Goal: Obtain resource: Download file/media

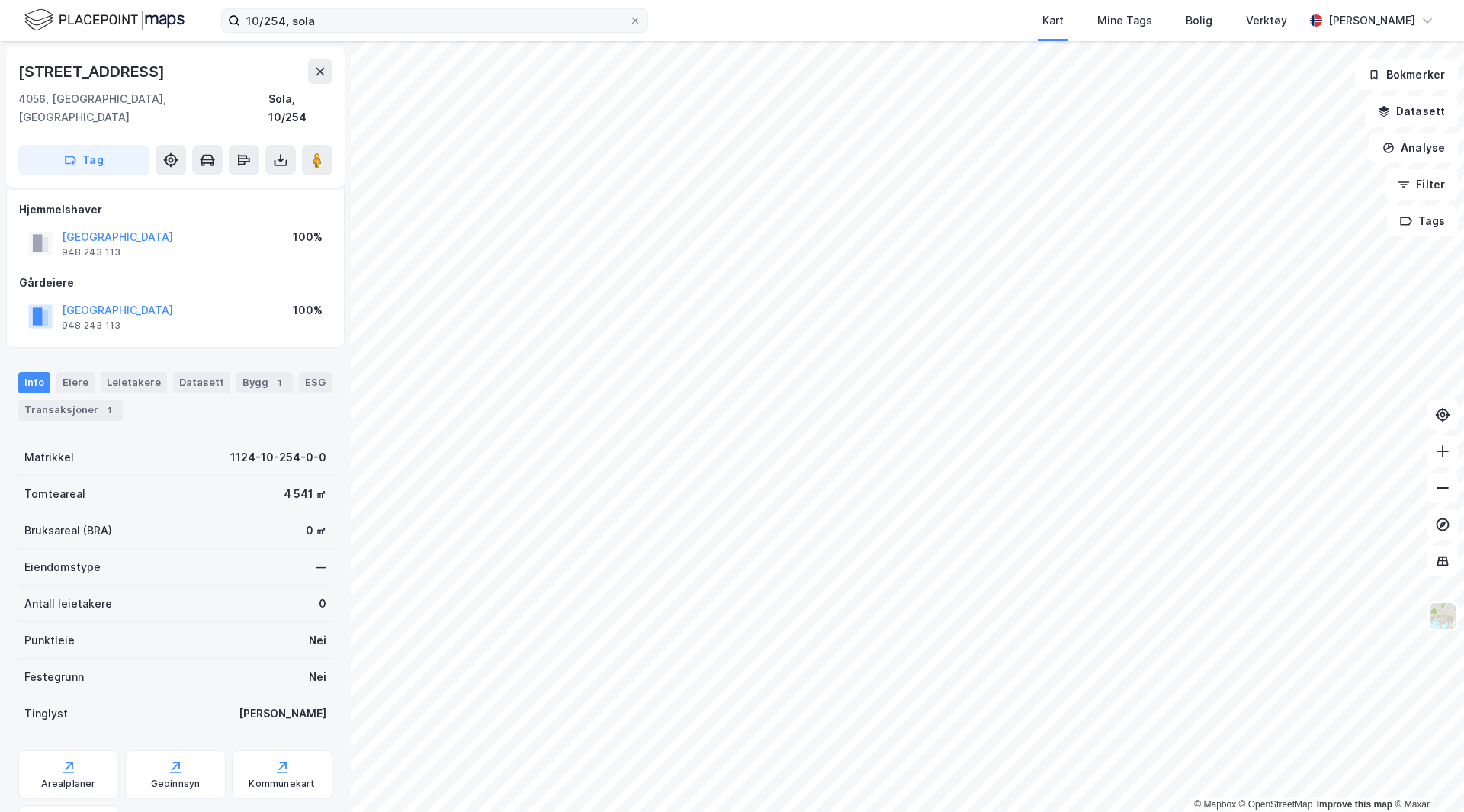
scroll to position [73, 0]
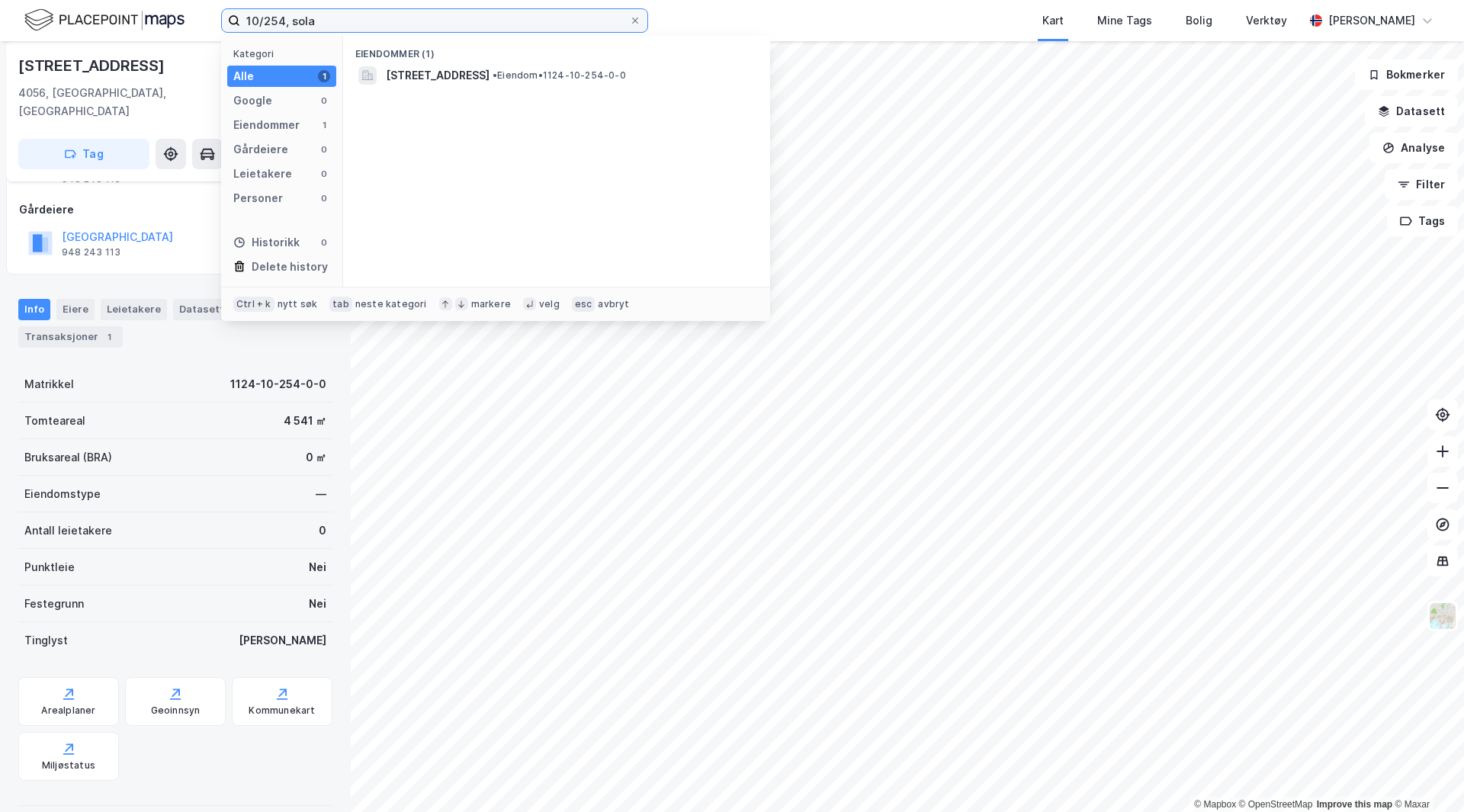
drag, startPoint x: 413, startPoint y: 23, endPoint x: 155, endPoint y: 22, distance: 258.0
click at [155, 22] on div "10/254, sola Kategori Alle 1 Google 0 Eiendommer 1 Gårdeiere 0 Leietakere 0 Per…" at bounding box center [732, 20] width 1464 height 41
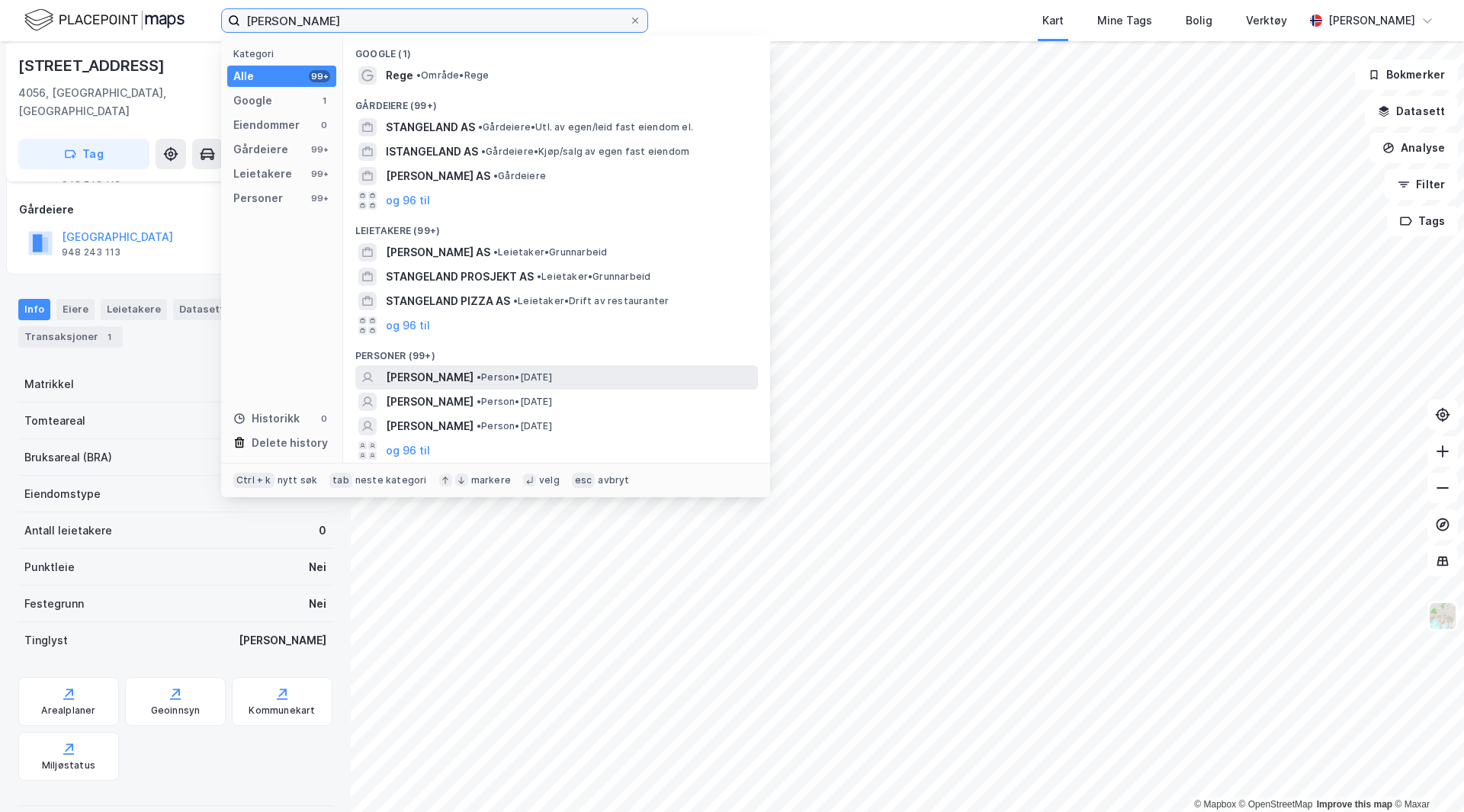
type input "[PERSON_NAME]"
click at [474, 374] on span "[PERSON_NAME]" at bounding box center [429, 378] width 87 height 18
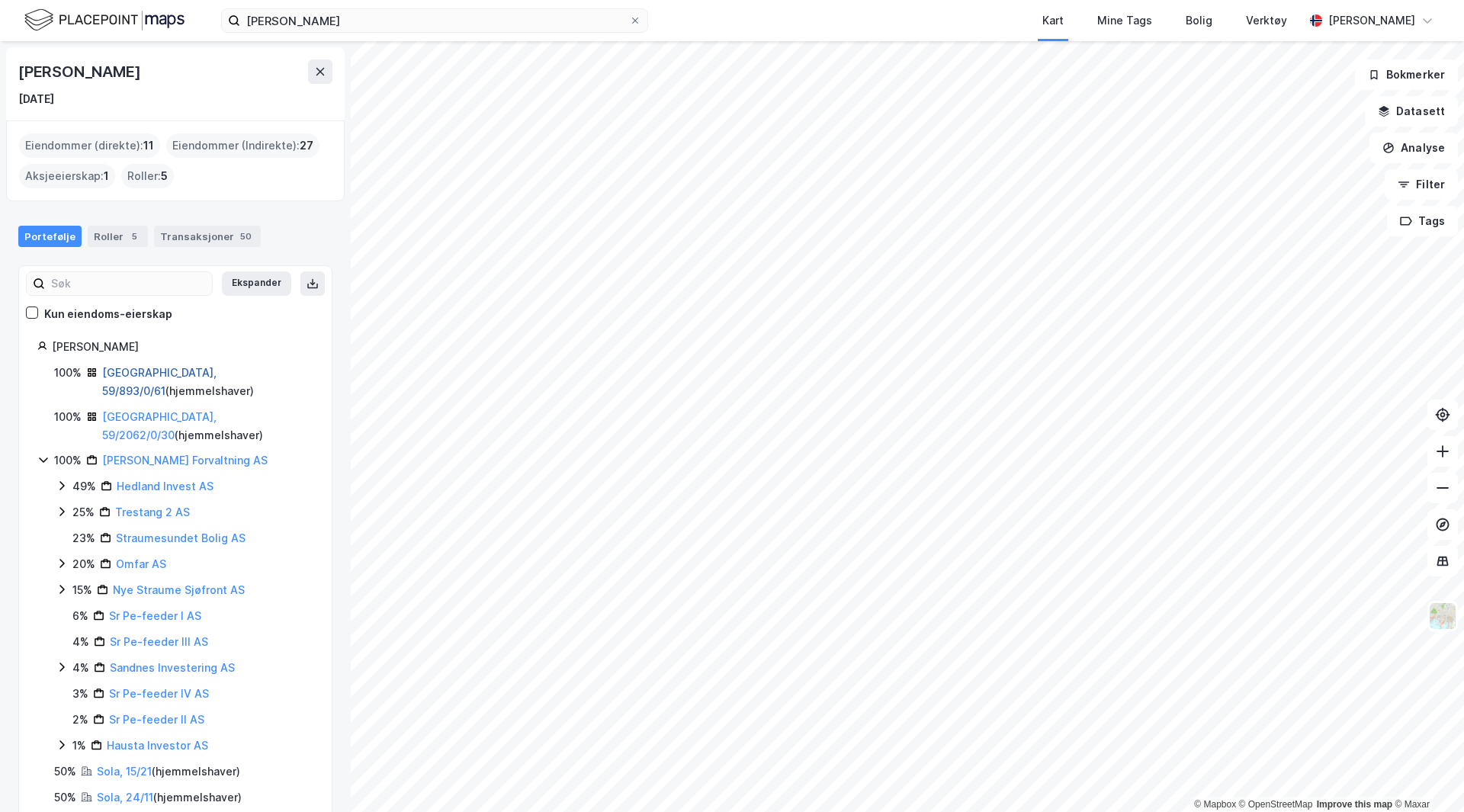
click at [196, 369] on link "[GEOGRAPHIC_DATA], 59/893/0/61" at bounding box center [159, 382] width 114 height 32
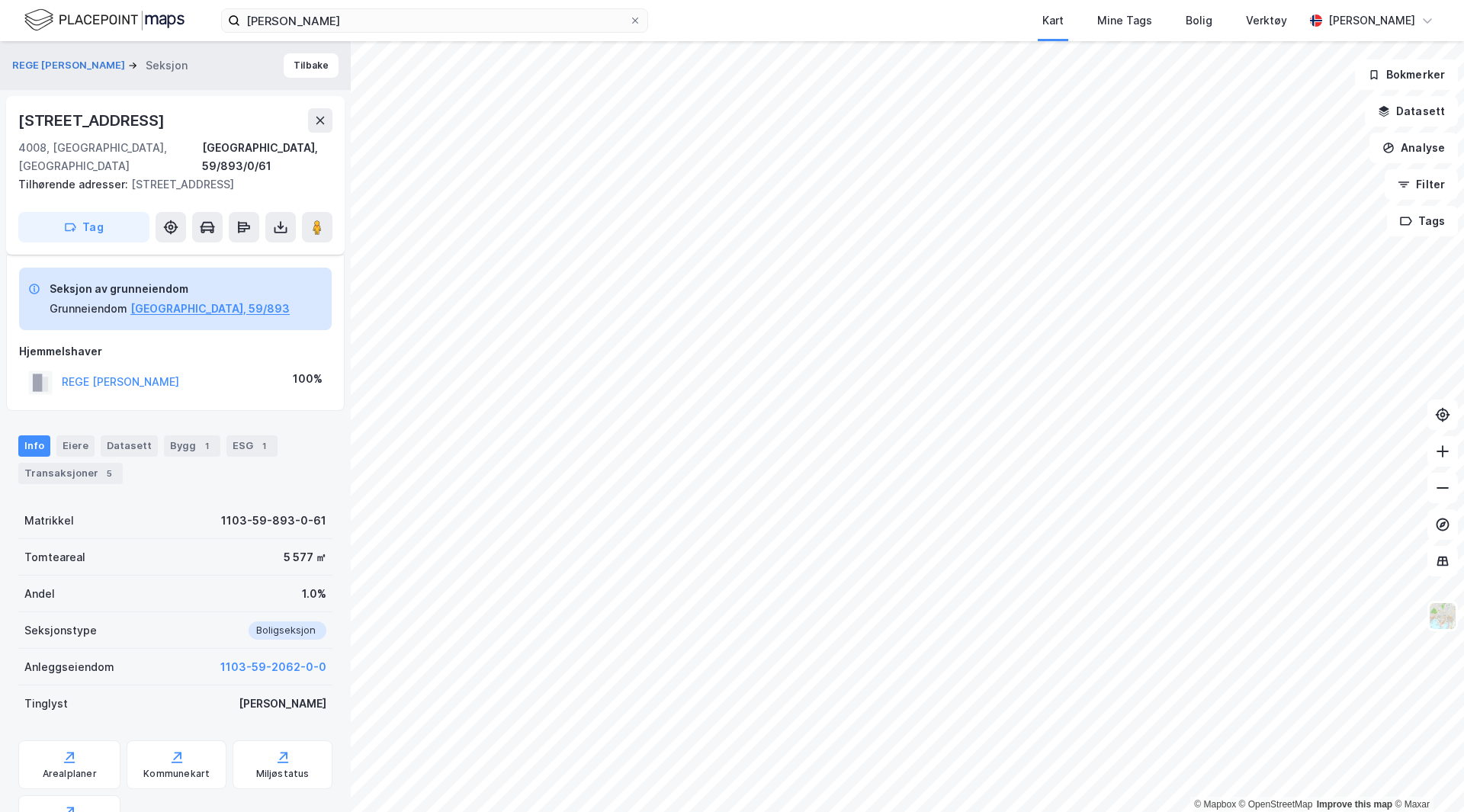
scroll to position [73, 0]
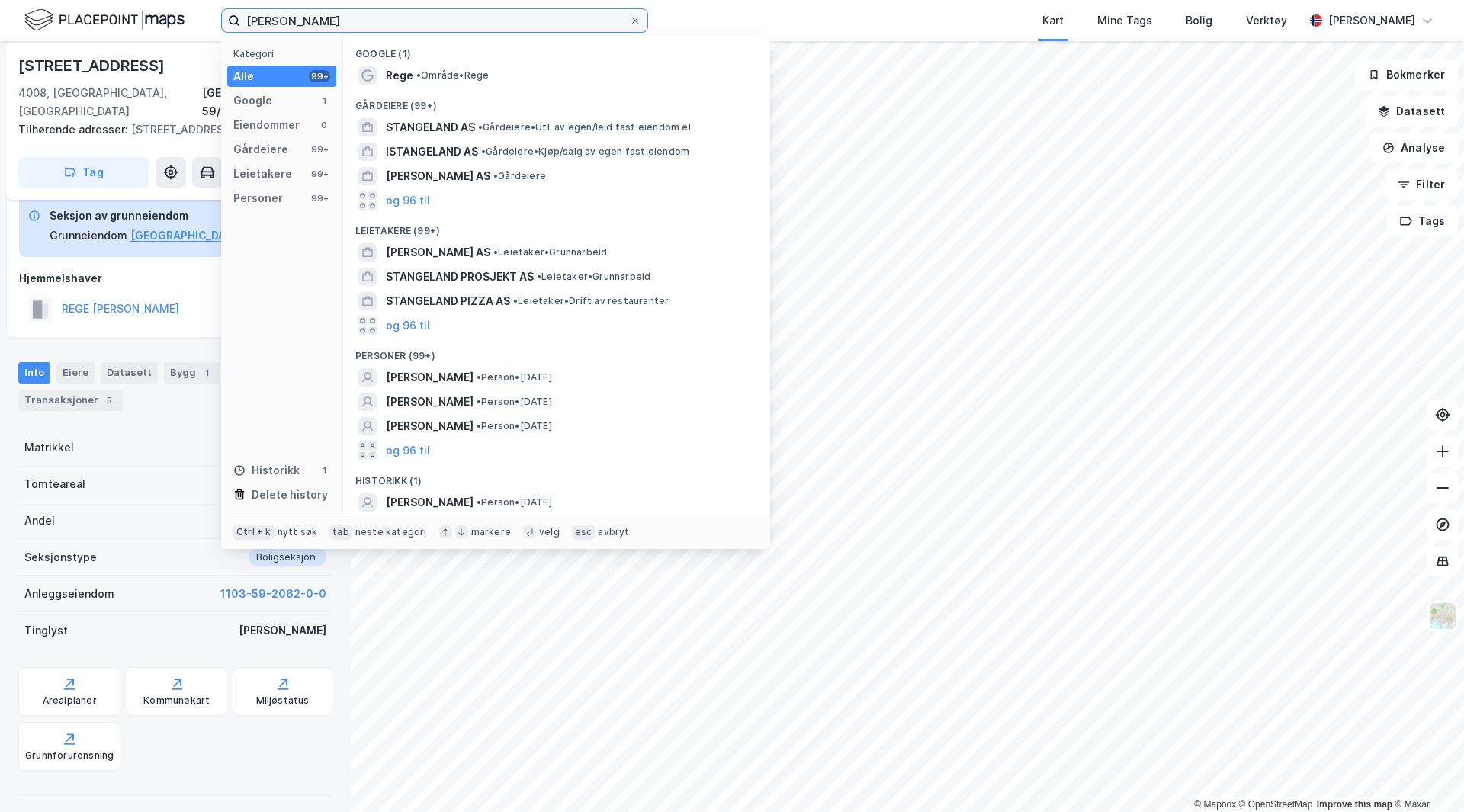
drag, startPoint x: 385, startPoint y: 19, endPoint x: 56, endPoint y: 45, distance: 330.0
click at [75, 36] on div "[PERSON_NAME] Kategori Alle 99+ Google 1 Eiendommer 0 Gårdeiere 99+ Leietakere …" at bounding box center [732, 20] width 1464 height 41
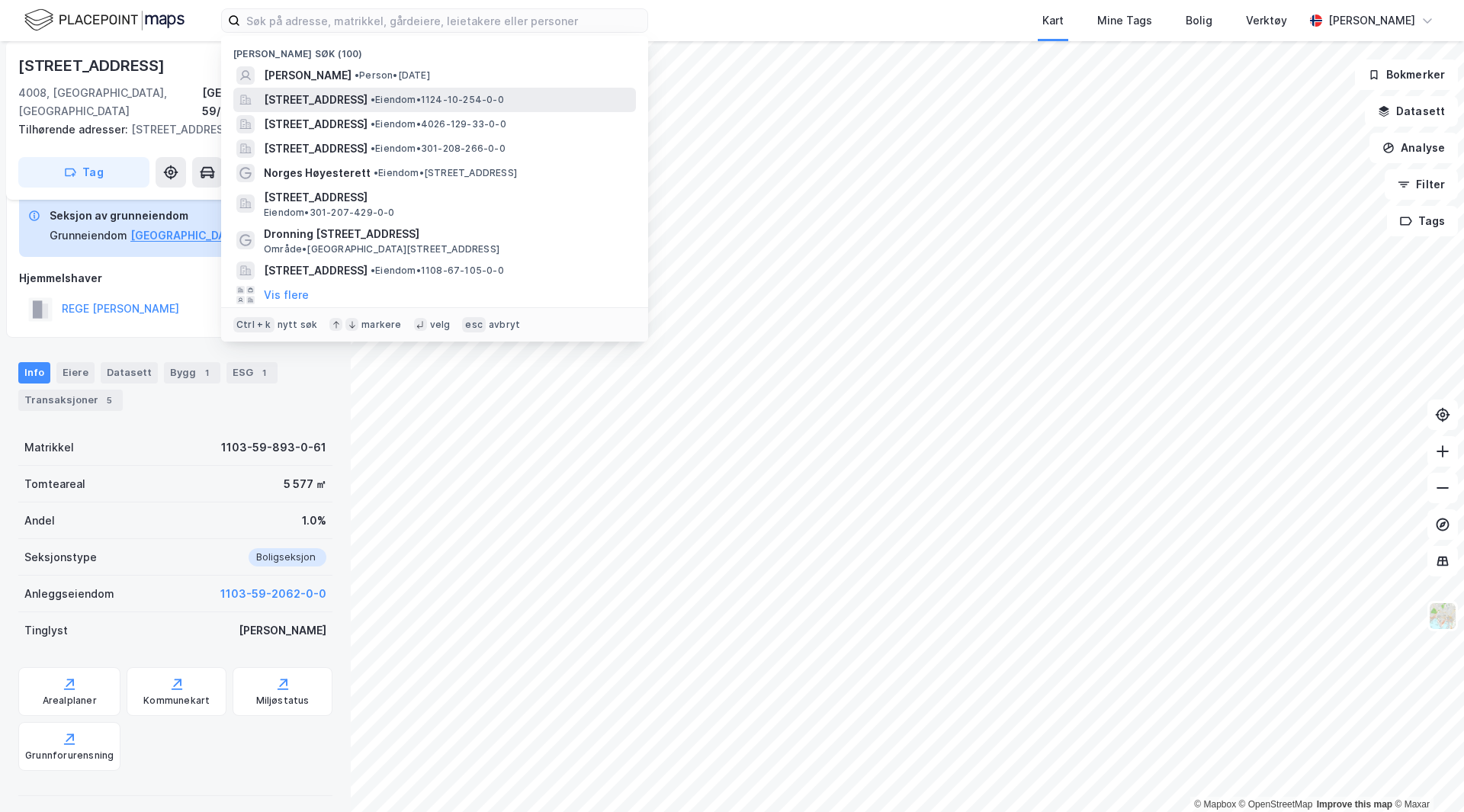
click at [368, 102] on span "[STREET_ADDRESS]" at bounding box center [315, 100] width 104 height 18
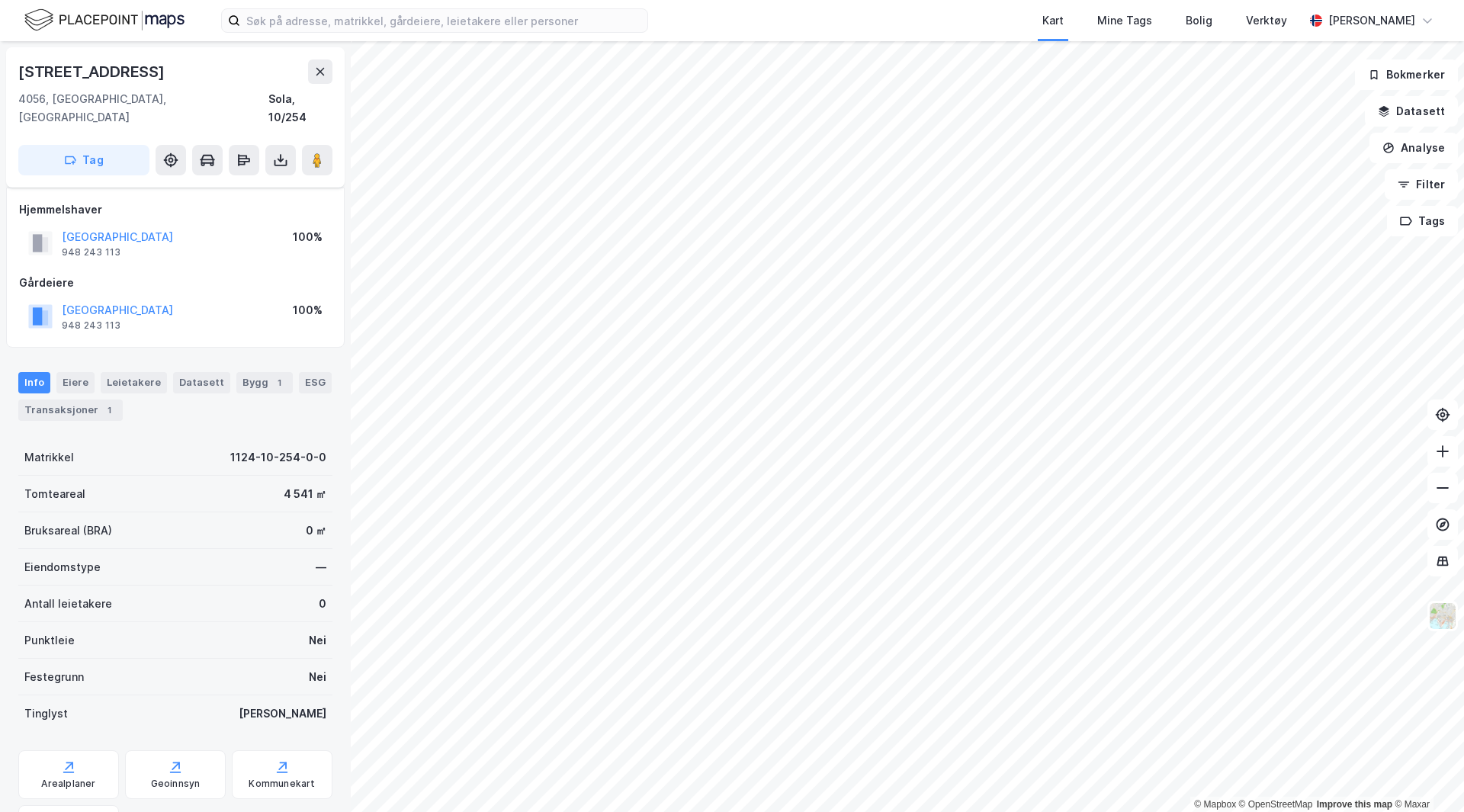
scroll to position [73, 0]
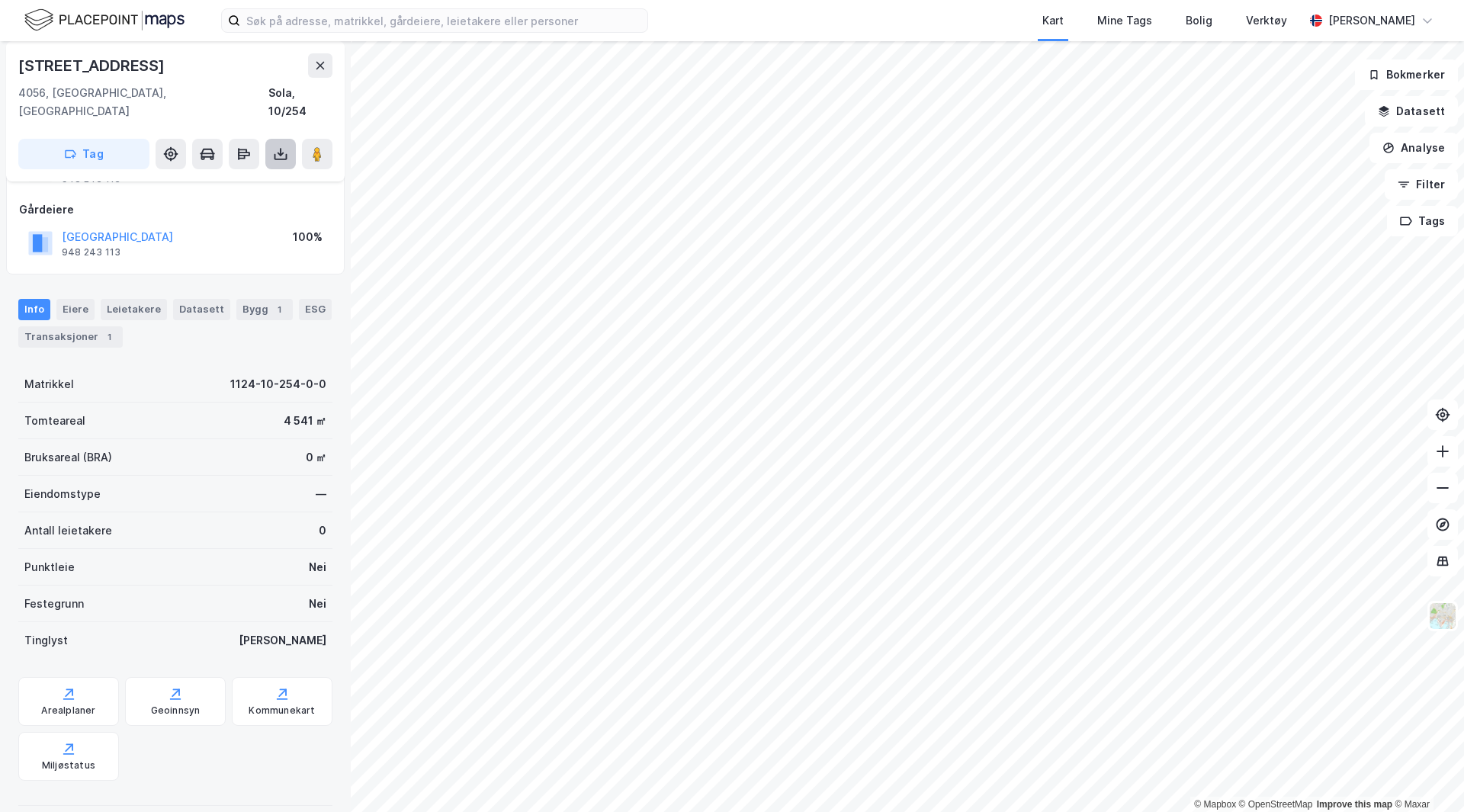
click at [278, 146] on icon at bounding box center [280, 154] width 15 height 15
click at [240, 178] on div "Last ned grunnbok" at bounding box center [205, 184] width 88 height 12
